Goal: Task Accomplishment & Management: Manage account settings

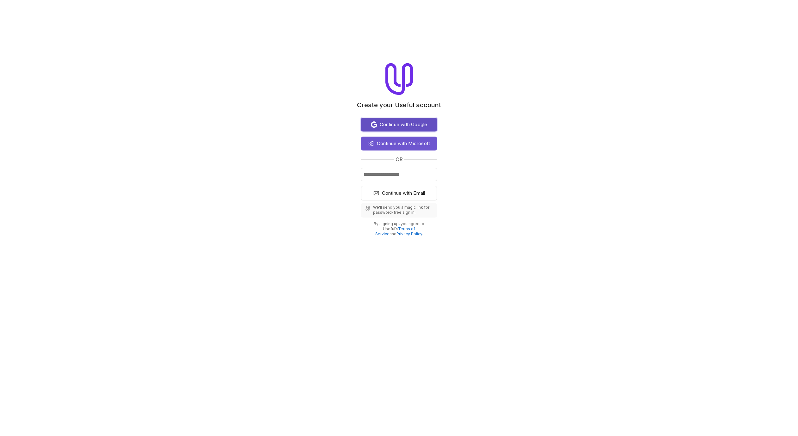
click at [402, 126] on span "Continue with Google" at bounding box center [404, 125] width 48 height 8
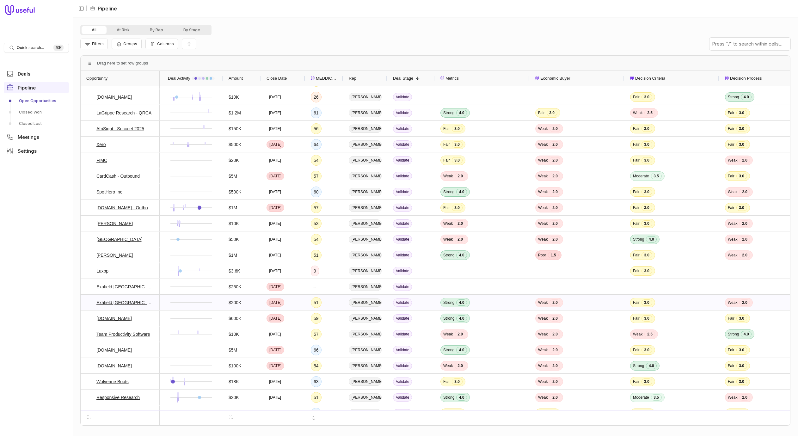
scroll to position [467, 0]
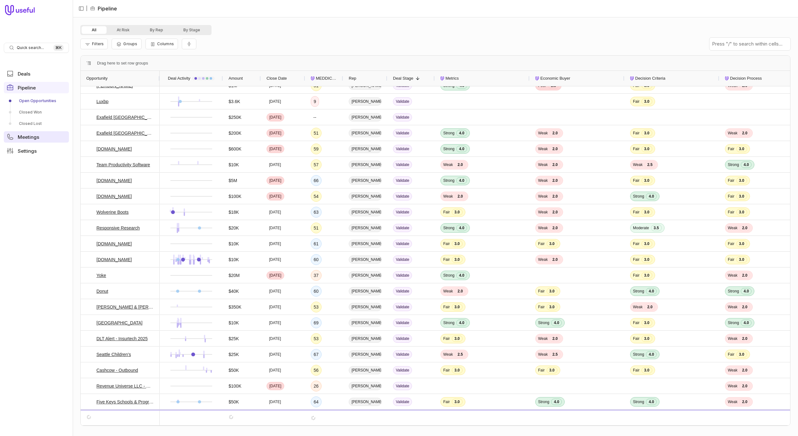
click at [34, 154] on nav "Quick search... ⌘ K Deals Pipeline Open Opportunities Closed Won Closed Lost Me…" at bounding box center [36, 218] width 73 height 436
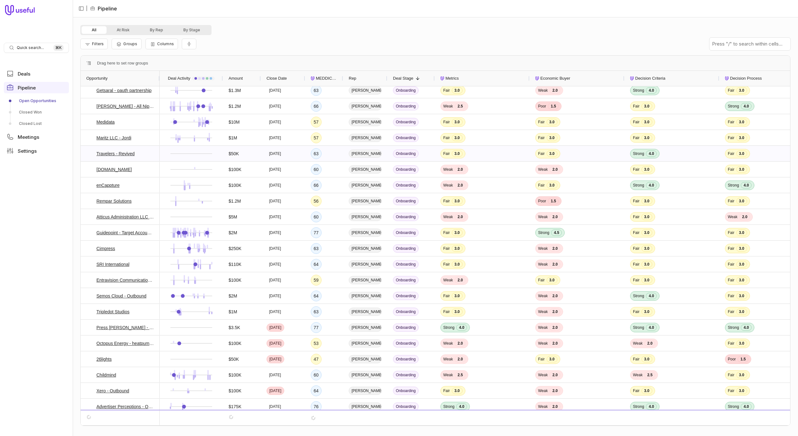
scroll to position [0, 0]
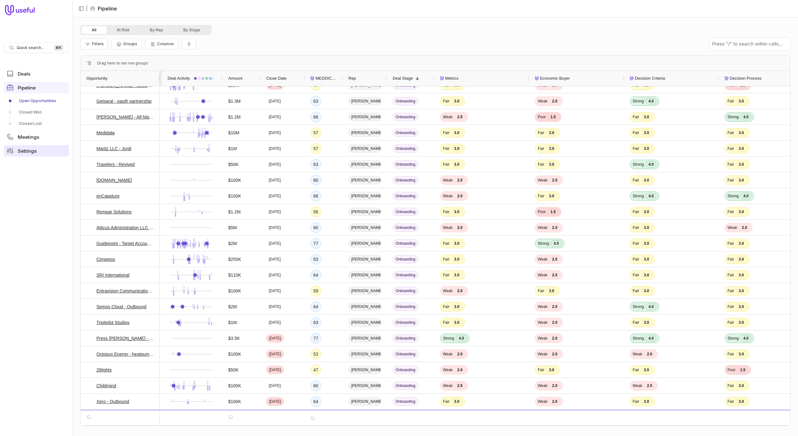
click at [22, 150] on span "Settings" at bounding box center [27, 151] width 19 height 5
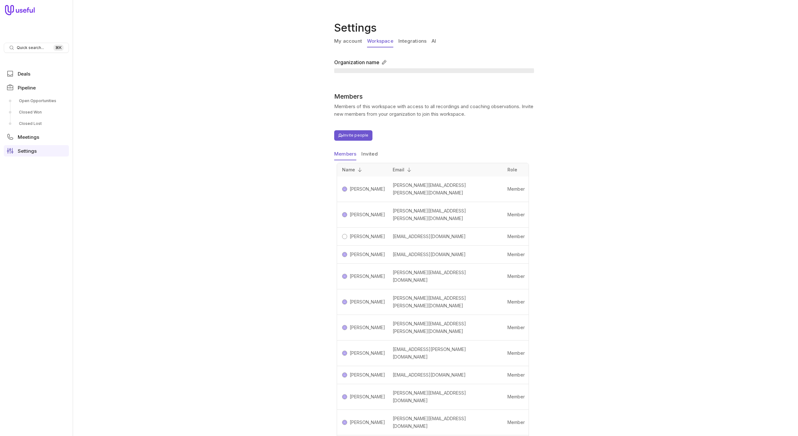
click at [381, 43] on link "Workspace" at bounding box center [380, 41] width 26 height 12
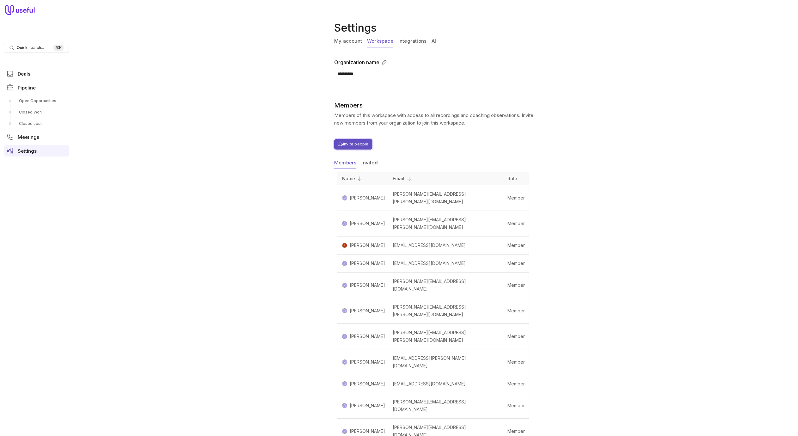
click at [357, 143] on button "Invite people" at bounding box center [353, 144] width 38 height 10
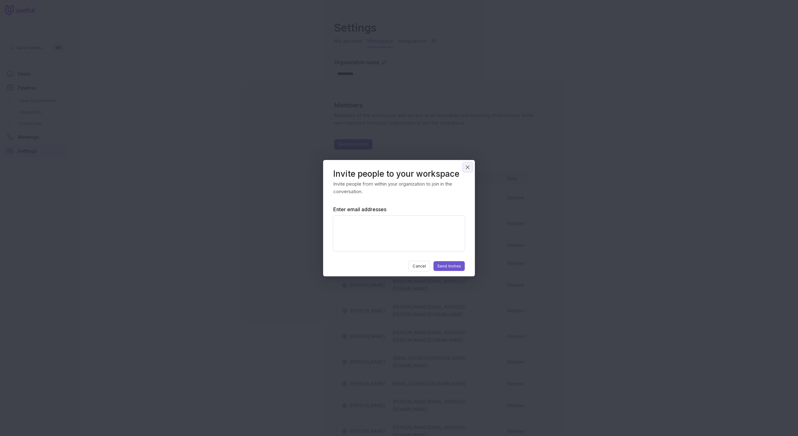
click at [468, 169] on icon "Close" at bounding box center [468, 167] width 6 height 6
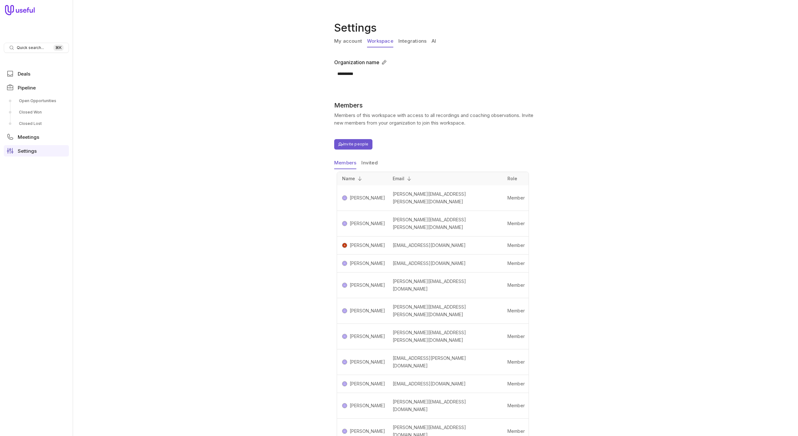
click at [507, 375] on td "Member" at bounding box center [516, 384] width 25 height 18
